Goal: Check status: Check status

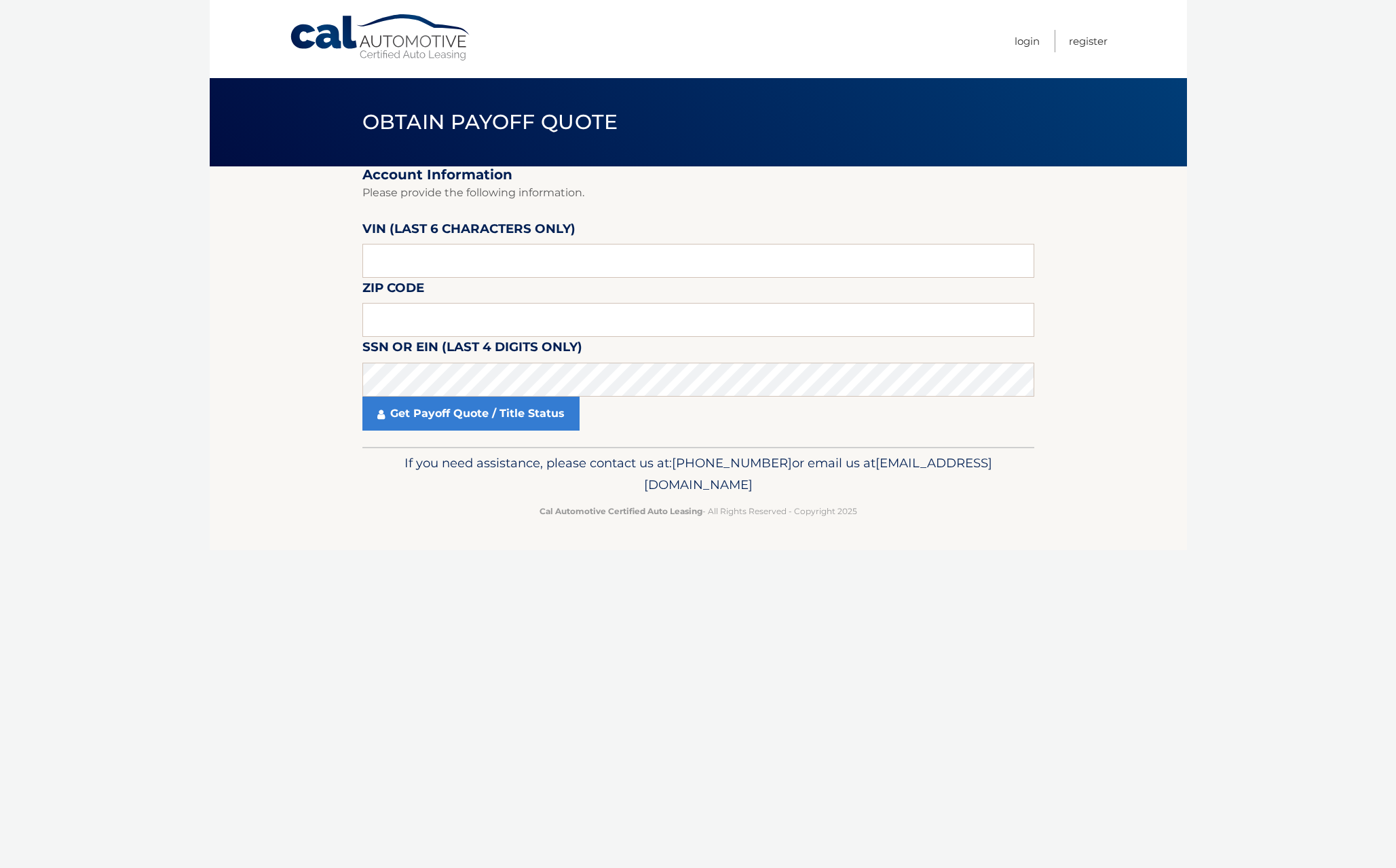
click at [537, 261] on fieldset "Account Information Please provide the following information. [PERSON_NAME] (la…" at bounding box center [698, 307] width 672 height 281
click at [545, 250] on input "text" at bounding box center [698, 260] width 672 height 34
click at [496, 303] on input "text" at bounding box center [698, 320] width 672 height 34
paste input "65797"
click at [419, 396] on link "Get Payoff Quote / Title Status" at bounding box center [471, 413] width 217 height 34
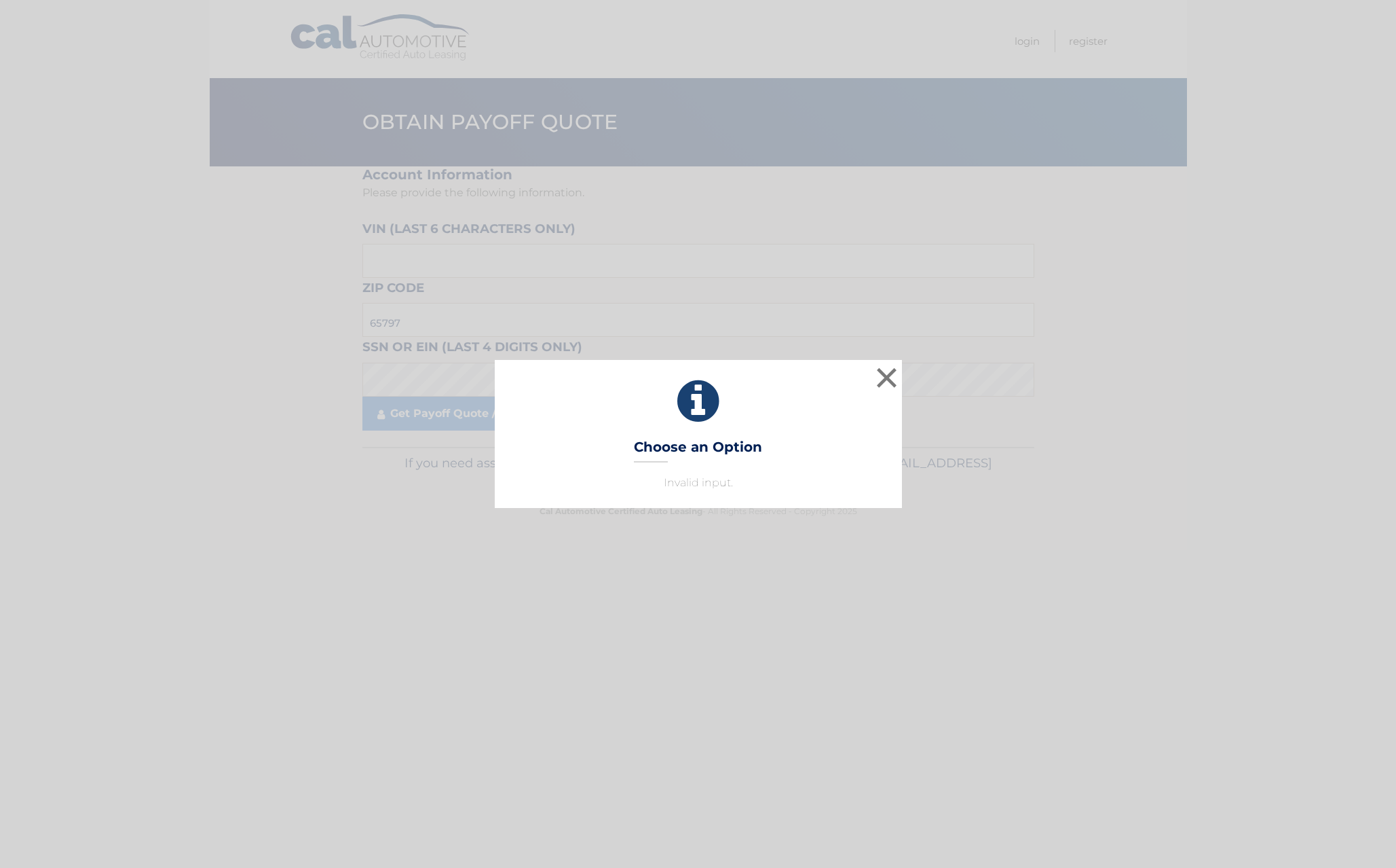
click at [866, 384] on icon at bounding box center [698, 401] width 373 height 49
click at [882, 383] on button "×" at bounding box center [887, 377] width 27 height 27
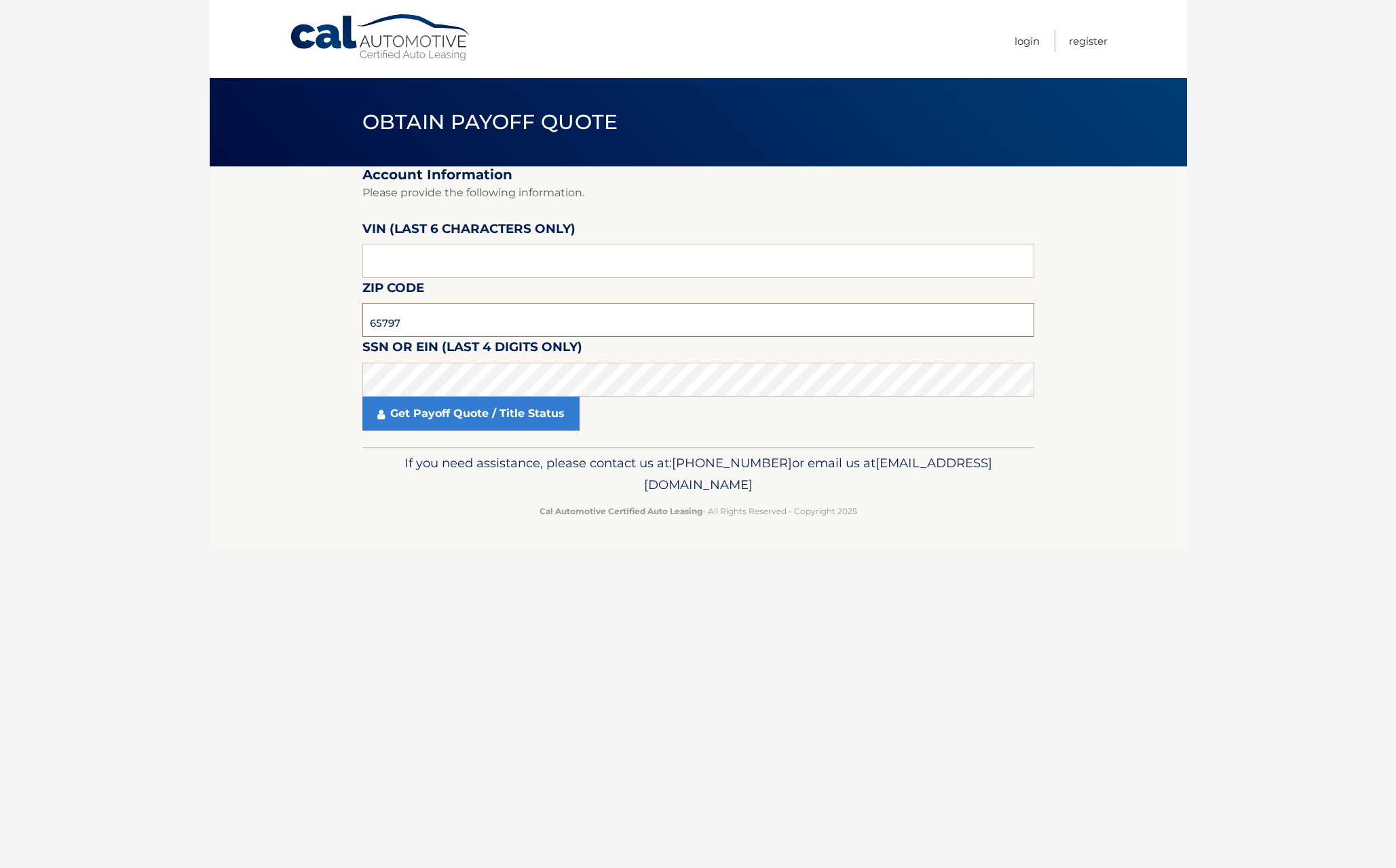
click at [432, 303] on input "65797" at bounding box center [698, 320] width 672 height 34
drag, startPoint x: 433, startPoint y: 302, endPoint x: 368, endPoint y: 300, distance: 65.0
click at [368, 303] on input "65797" at bounding box center [698, 320] width 672 height 34
type input "07002"
click at [552, 244] on input "text" at bounding box center [698, 260] width 672 height 34
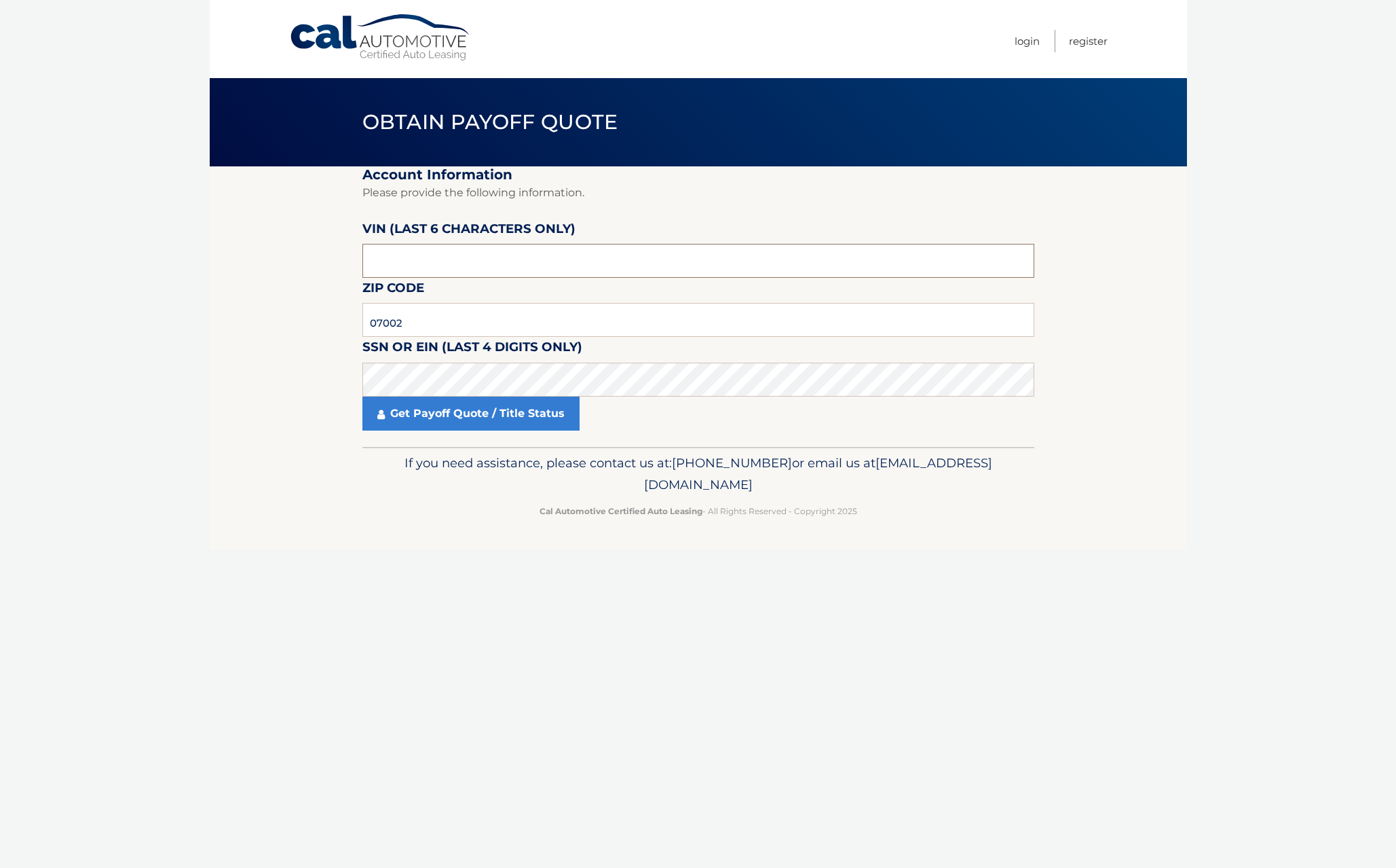
click at [552, 244] on input "text" at bounding box center [698, 260] width 672 height 34
drag, startPoint x: 511, startPoint y: 243, endPoint x: 338, endPoint y: 226, distance: 173.8
click at [338, 226] on section "Account Information Please provide the following information. [PERSON_NAME] (la…" at bounding box center [698, 307] width 977 height 281
paste input "657972"
type input "657972"
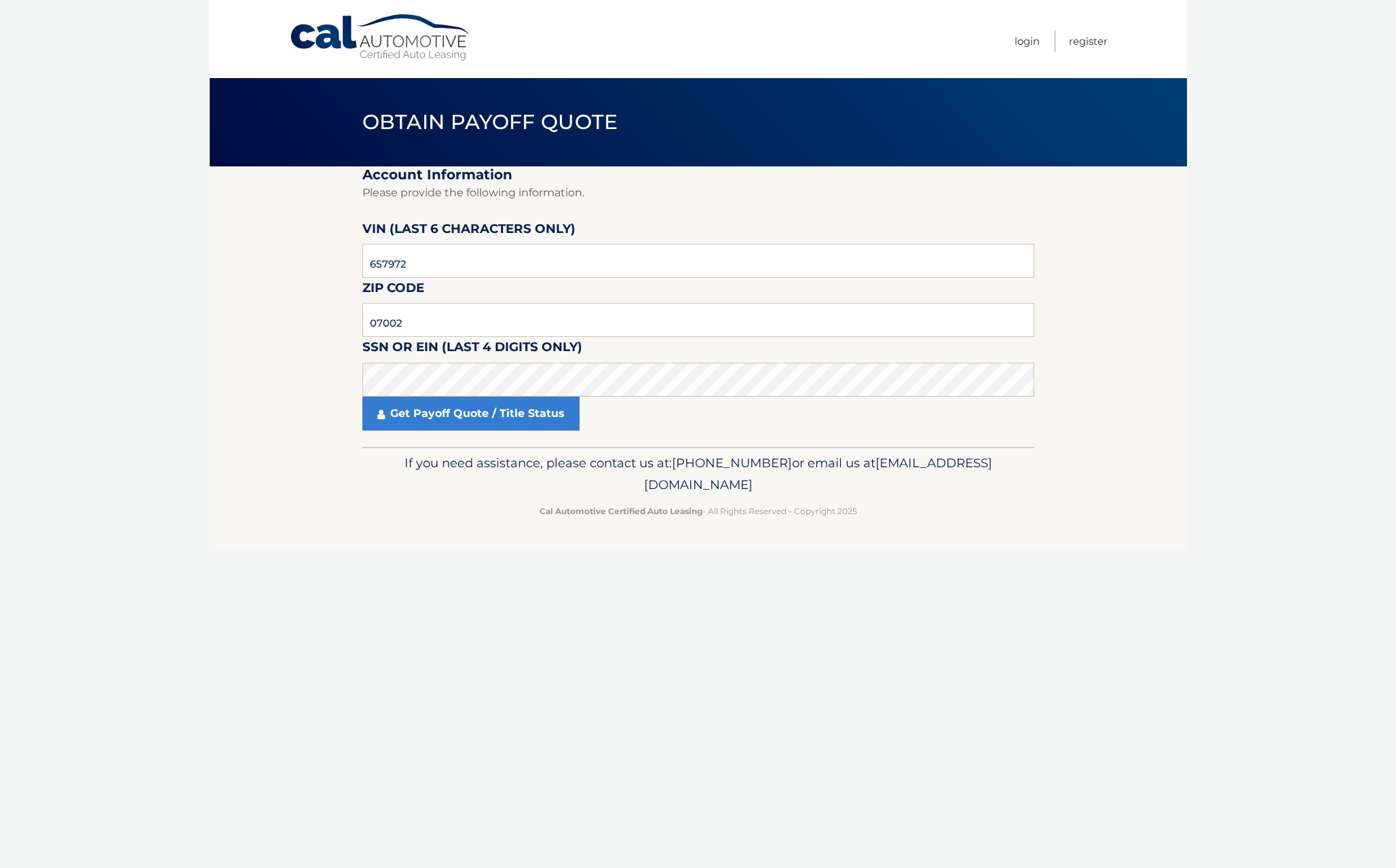
click at [236, 382] on section "Account Information Please provide the following information. [PERSON_NAME] (la…" at bounding box center [698, 307] width 977 height 281
click at [426, 401] on link "Get Payoff Quote / Title Status" at bounding box center [471, 413] width 217 height 34
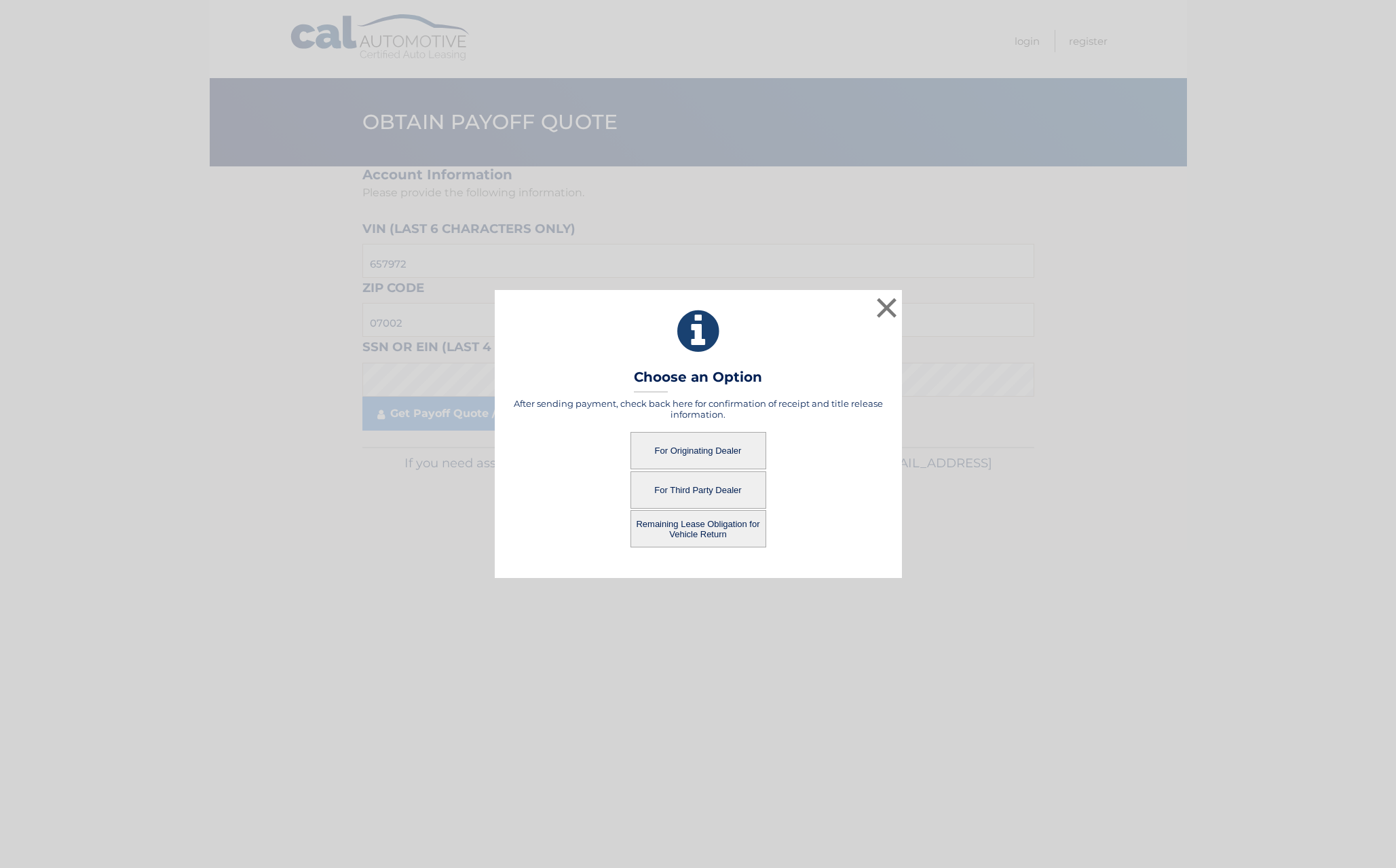
click at [718, 482] on button "For Third Party Dealer" at bounding box center [698, 490] width 135 height 37
click at [698, 480] on button "For Third Party Dealer" at bounding box center [698, 490] width 135 height 37
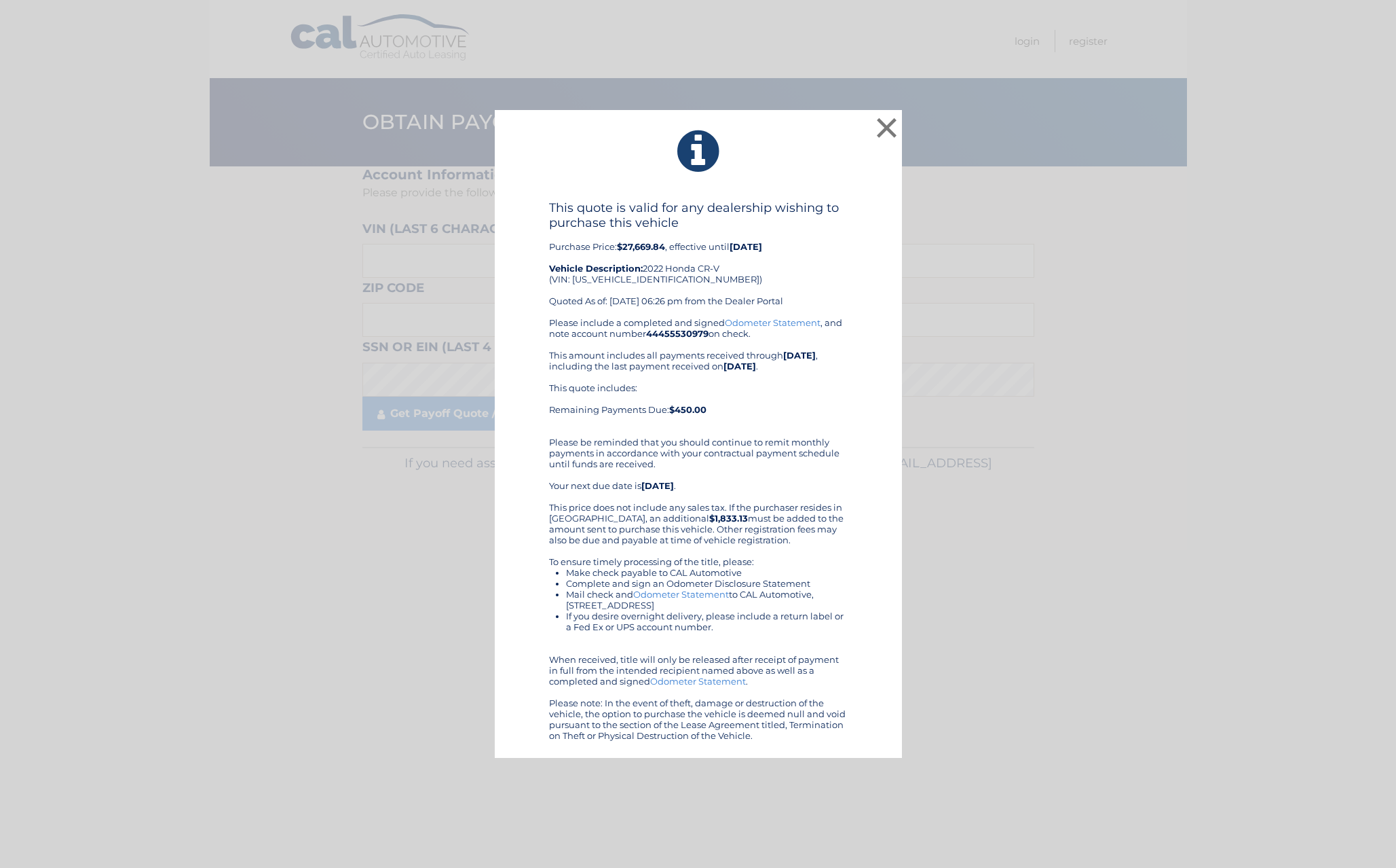
click at [685, 428] on div "Please include a completed and signed Odometer Statement , and note account num…" at bounding box center [698, 528] width 299 height 424
click at [661, 282] on div "This quote is valid for any dealership wishing to purchase this vehicle Purchas…" at bounding box center [698, 259] width 299 height 117
click at [890, 132] on button "×" at bounding box center [887, 128] width 27 height 27
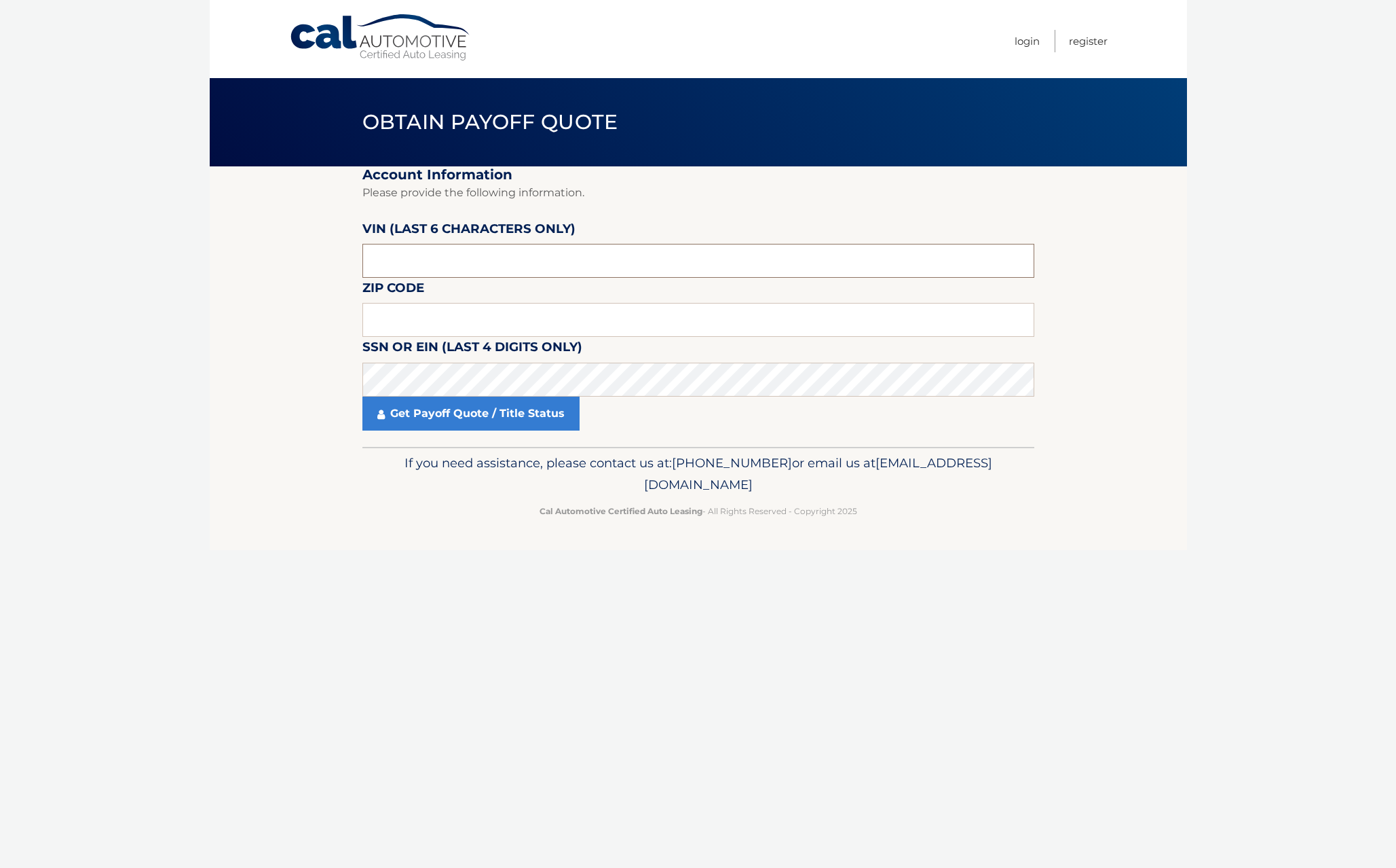
click at [646, 256] on input "text" at bounding box center [698, 260] width 672 height 34
paste input "2HKRW2"
type input "2HKRW2"
drag, startPoint x: 530, startPoint y: 245, endPoint x: 341, endPoint y: 231, distance: 189.5
click at [341, 231] on section "Account Information Please provide the following information. VIN (last 6 chara…" at bounding box center [698, 307] width 977 height 281
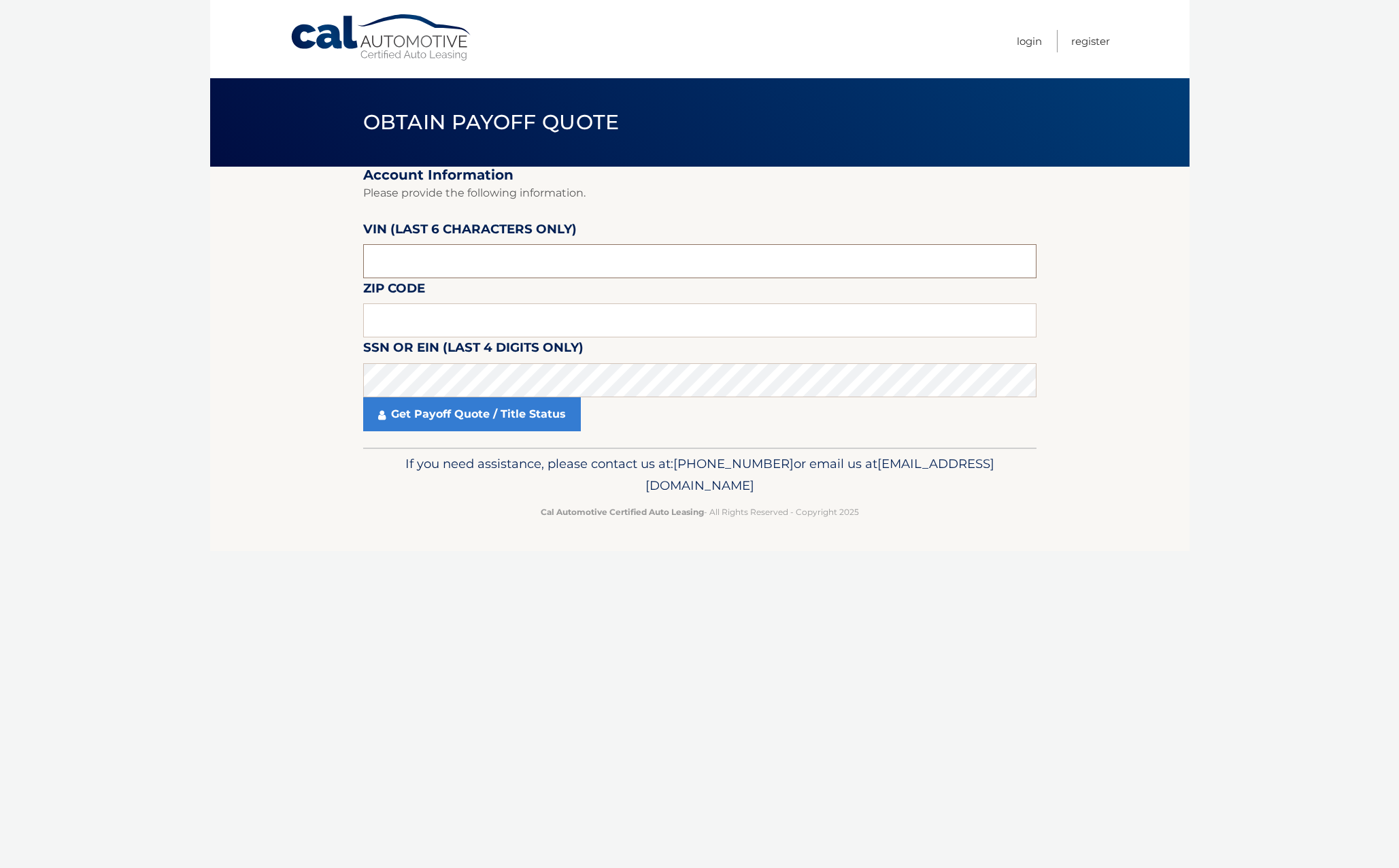
click at [517, 251] on input "text" at bounding box center [700, 261] width 674 height 34
paste input "657972"
type input "657972"
click at [486, 313] on input "text" at bounding box center [700, 320] width 674 height 34
type input "07002"
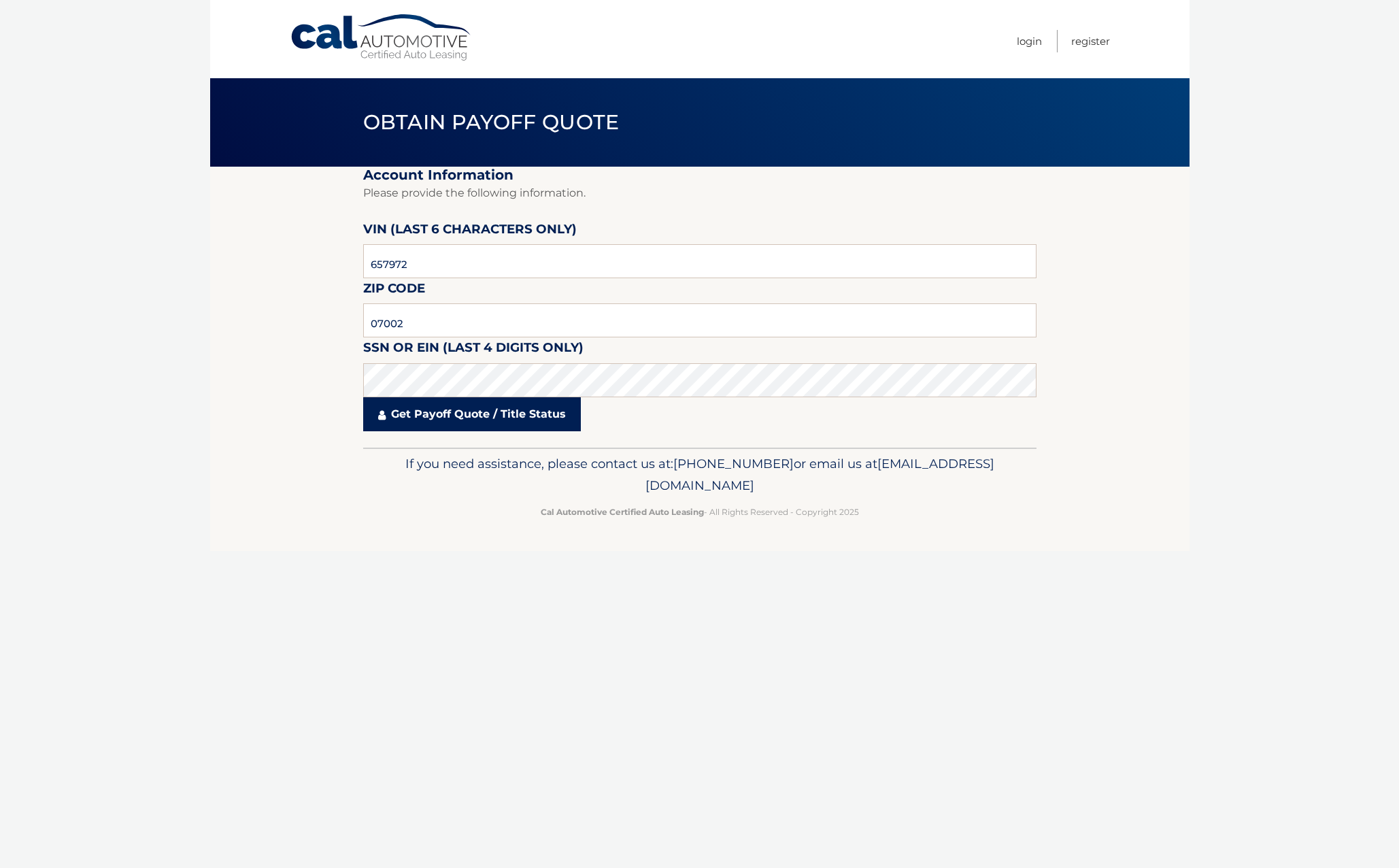
click at [441, 397] on link "Get Payoff Quote / Title Status" at bounding box center [472, 414] width 218 height 34
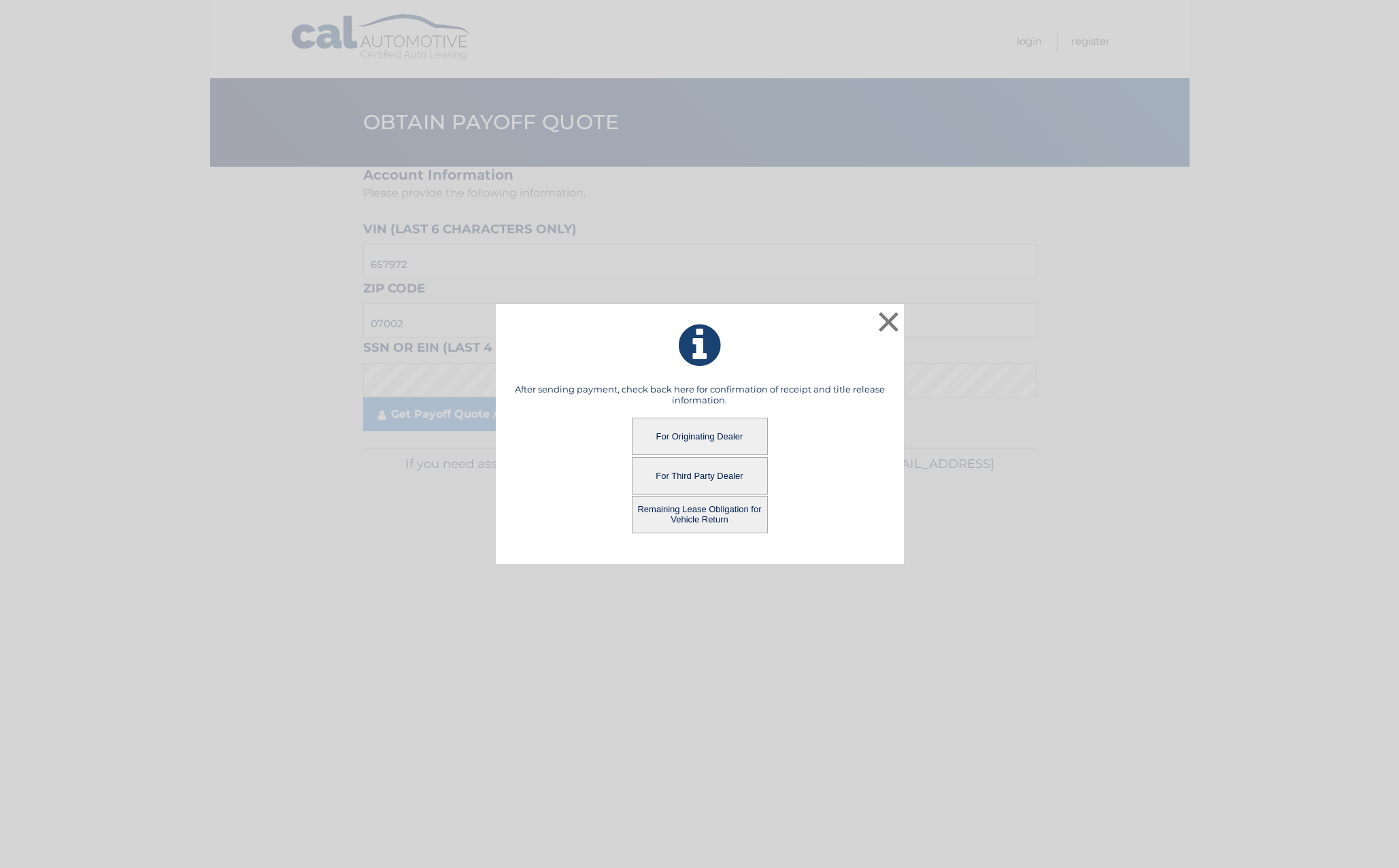
click at [704, 430] on button "For Originating Dealer" at bounding box center [699, 436] width 136 height 37
click at [685, 438] on button "For Originating Dealer" at bounding box center [699, 436] width 136 height 37
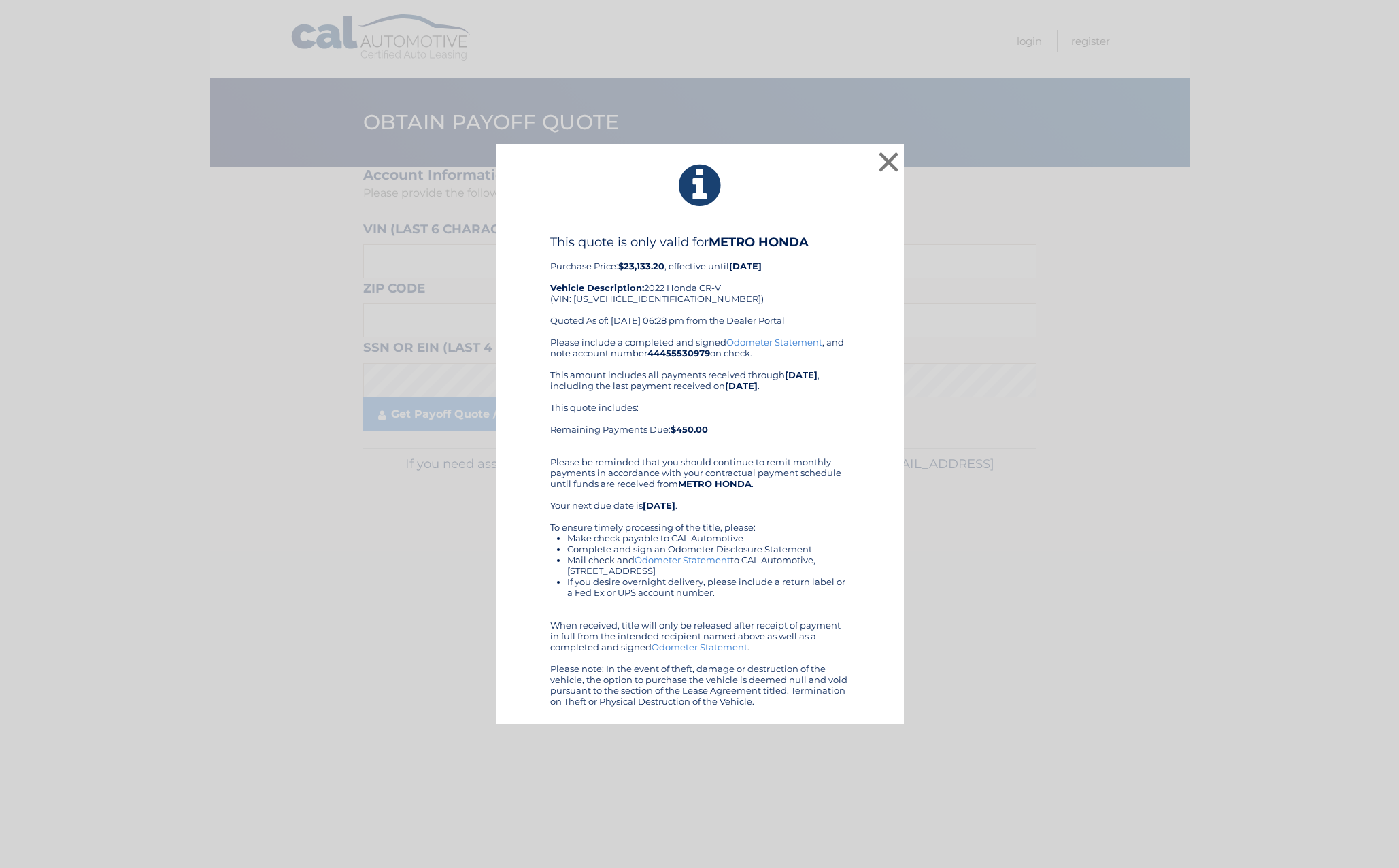
click at [801, 262] on div "This quote is only valid for METRO HONDA Purchase Price: $23,133.20 , effective…" at bounding box center [700, 285] width 300 height 103
click at [889, 165] on button "×" at bounding box center [889, 162] width 27 height 27
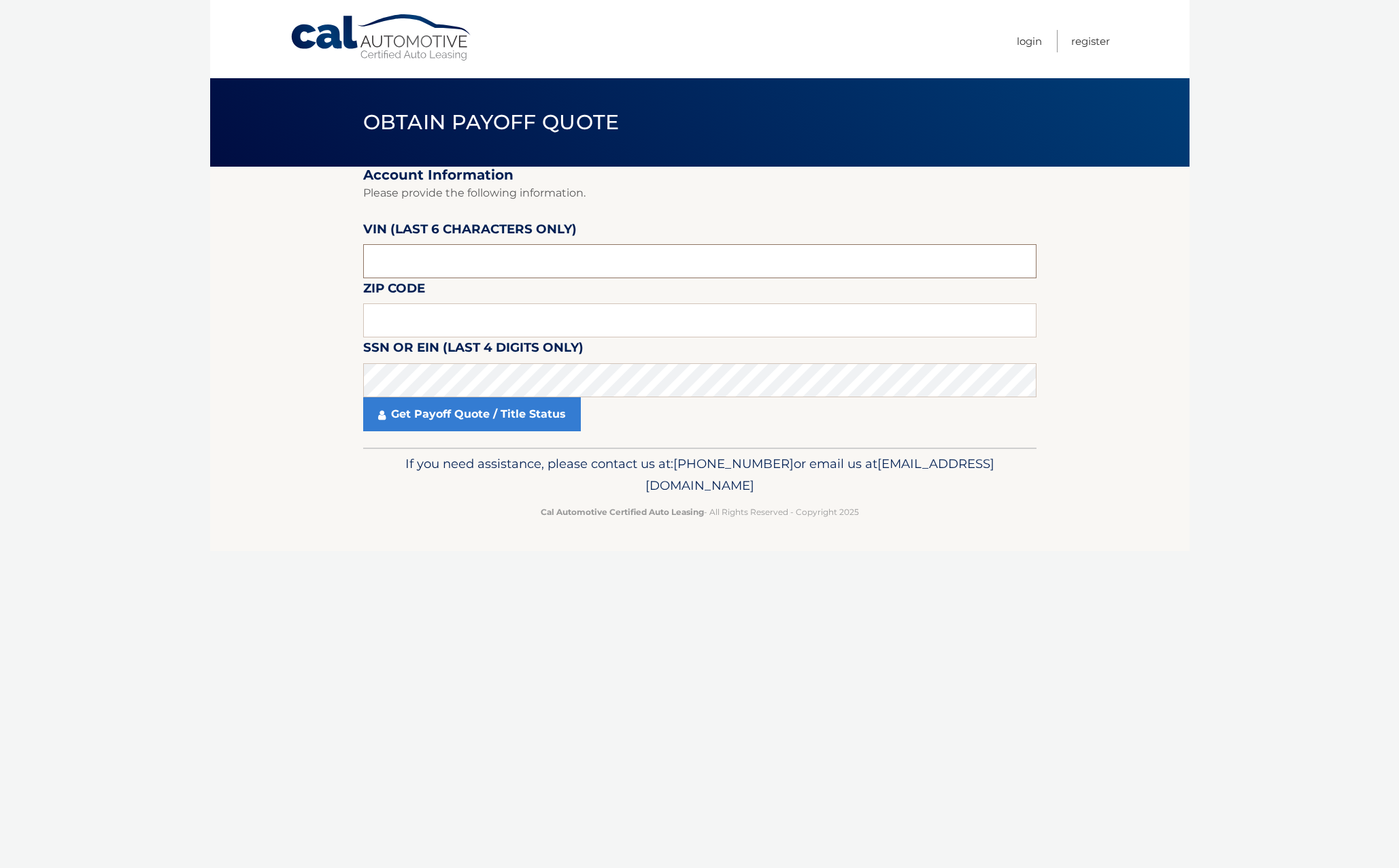
click at [461, 255] on input "text" at bounding box center [700, 261] width 674 height 34
type input "657972"
type input "07002"
click at [439, 397] on link "Get Payoff Quote / Title Status" at bounding box center [472, 414] width 218 height 34
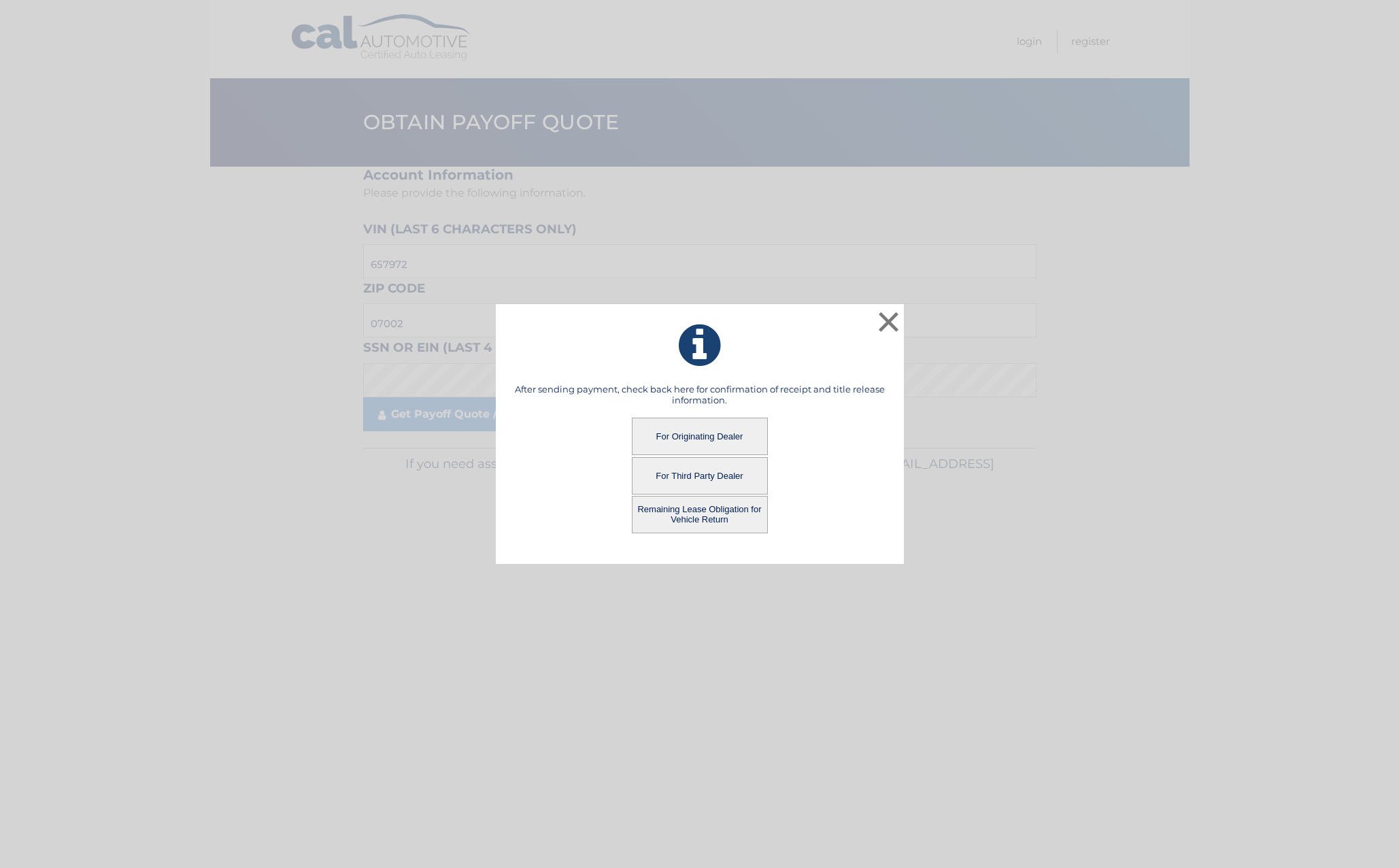
click at [685, 511] on button "Remaining Lease Obligation for Vehicle Return" at bounding box center [699, 515] width 136 height 37
click at [698, 511] on button "Remaining Lease Obligation for Vehicle Return" at bounding box center [699, 515] width 136 height 37
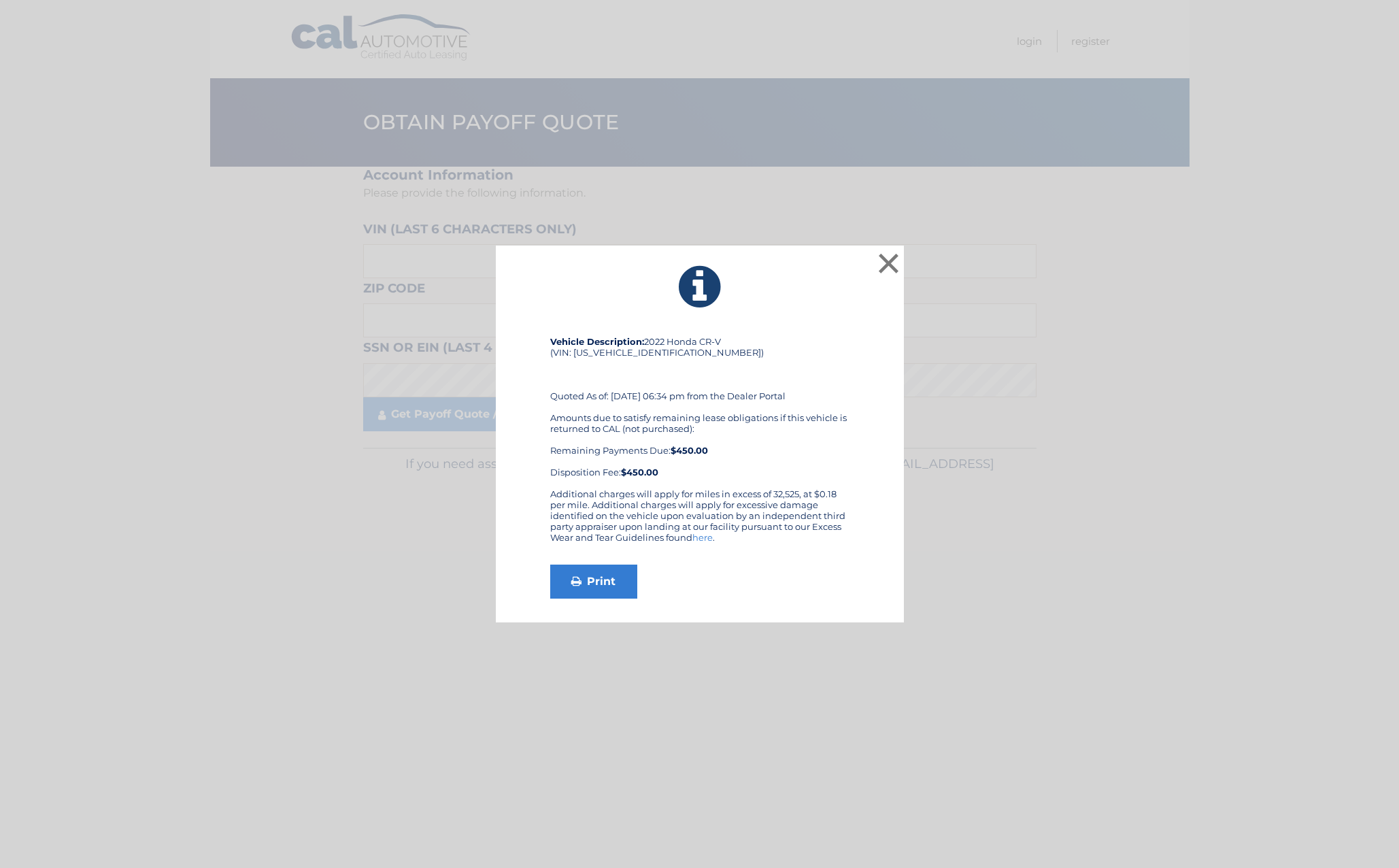
click at [555, 269] on icon at bounding box center [699, 287] width 374 height 49
click at [885, 270] on button "×" at bounding box center [889, 264] width 27 height 27
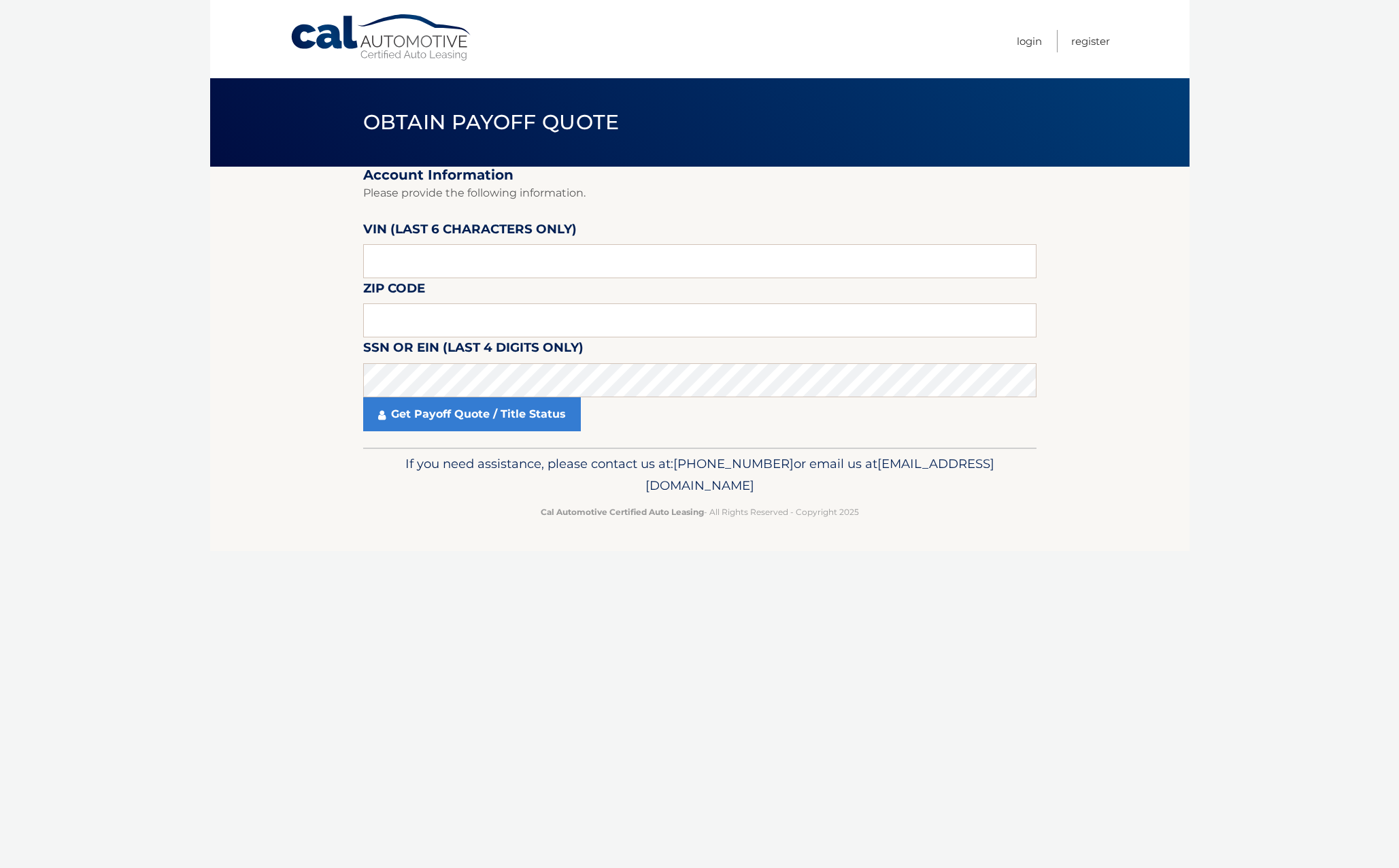
drag, startPoint x: 753, startPoint y: 212, endPoint x: 786, endPoint y: 168, distance: 55.0
click at [753, 212] on fieldset "Account Information Please provide the following information. [PERSON_NAME] (la…" at bounding box center [700, 308] width 674 height 281
